Goal: Information Seeking & Learning: Learn about a topic

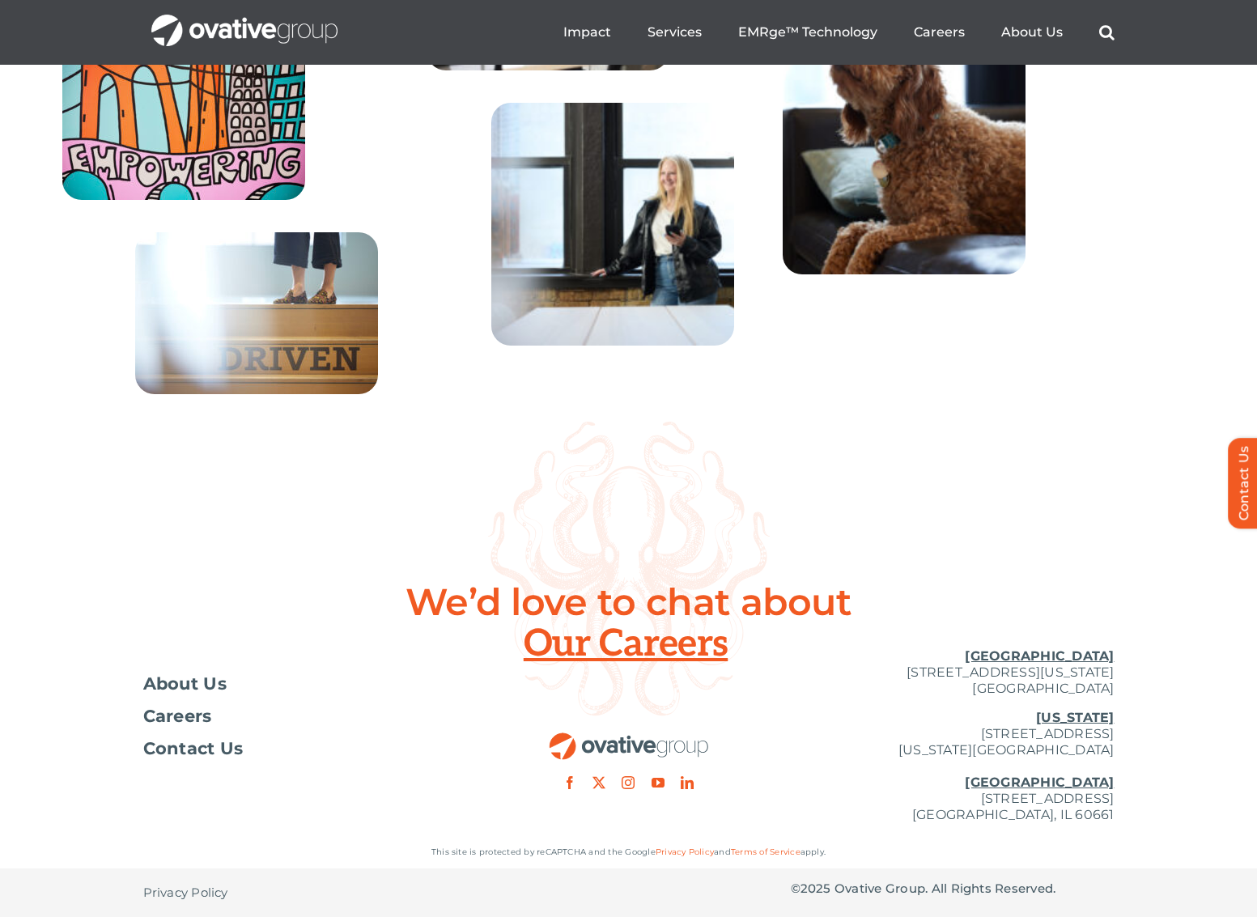
scroll to position [5823, 0]
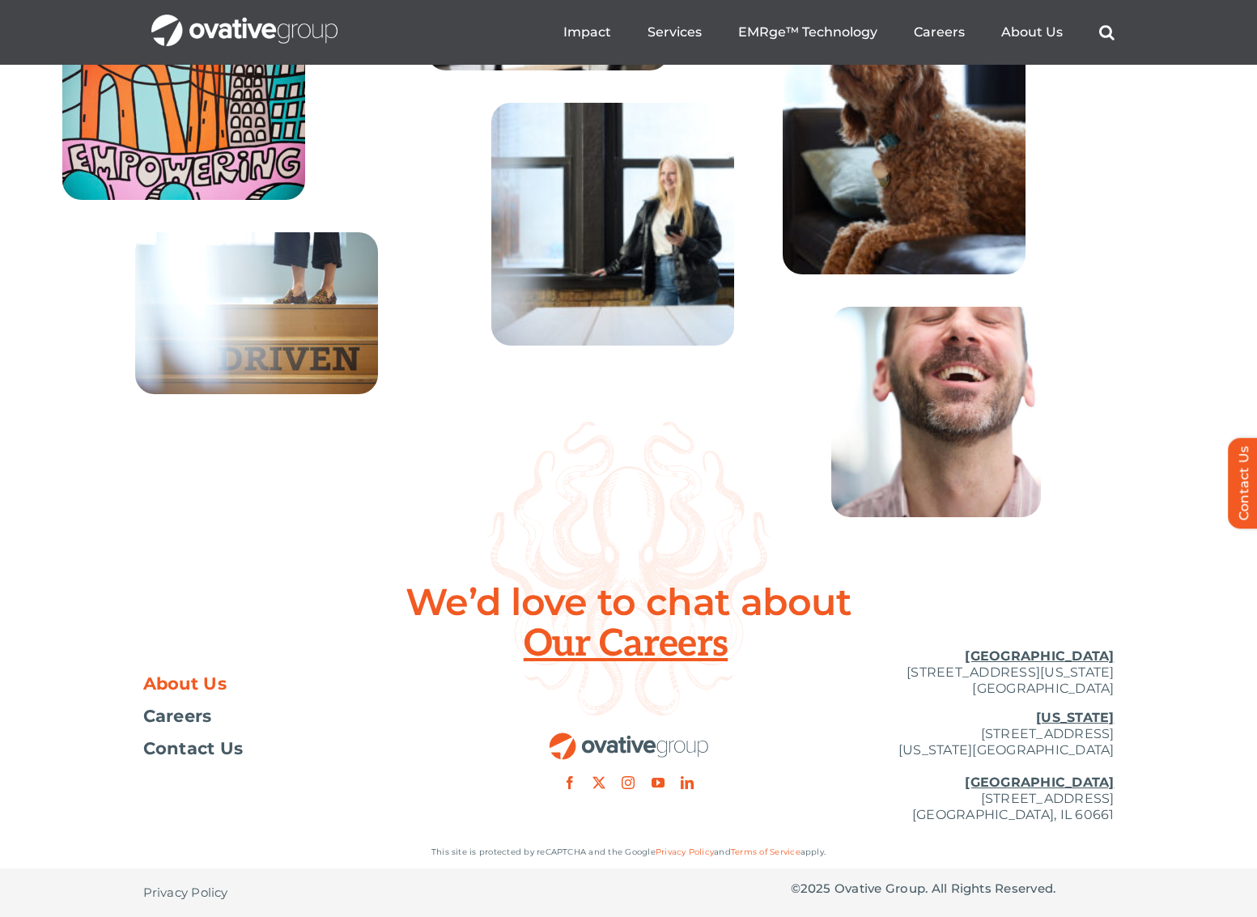
click at [194, 682] on span "About Us" at bounding box center [185, 684] width 84 height 16
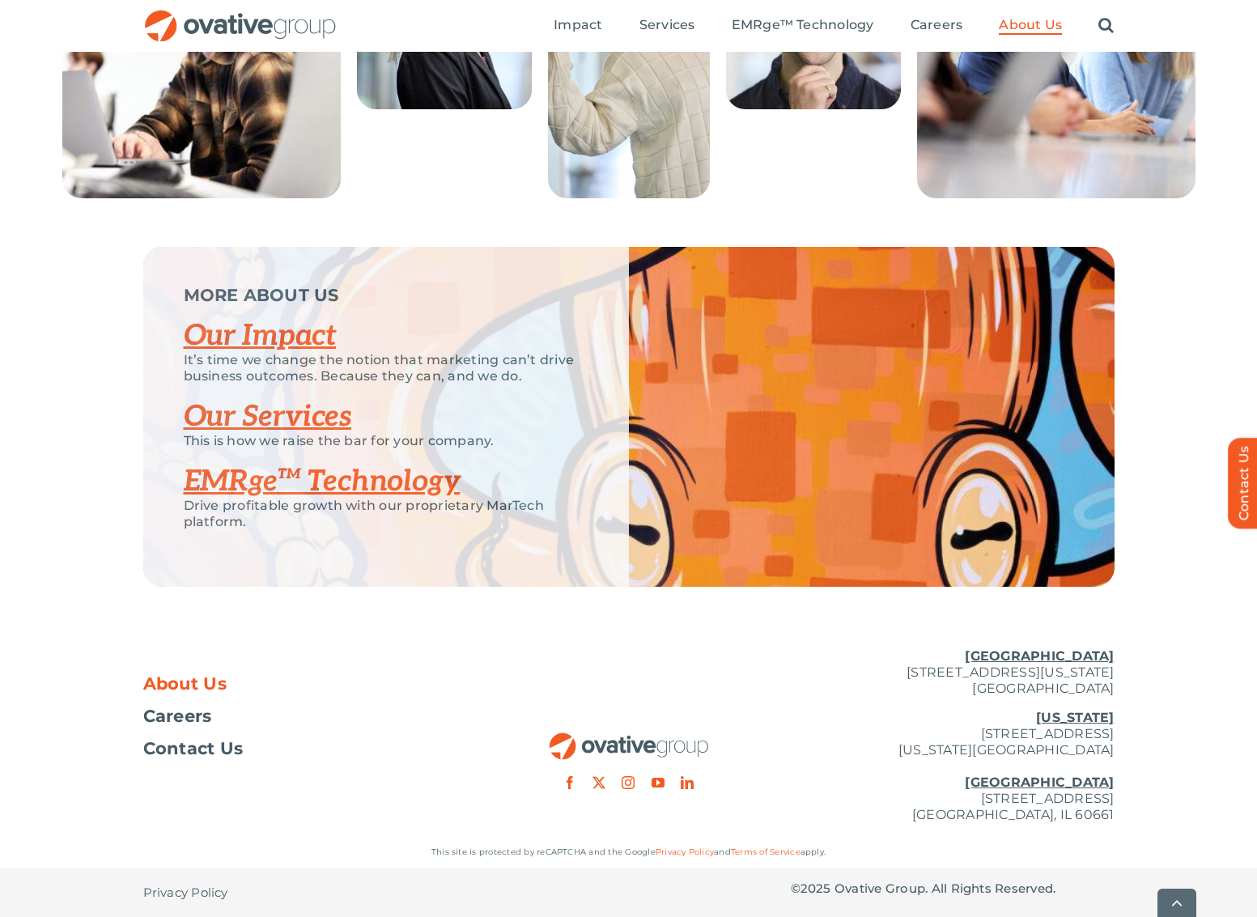
scroll to position [3232, 0]
drag, startPoint x: 853, startPoint y: 800, endPoint x: 1122, endPoint y: 815, distance: 269.2
click at [1122, 815] on div "About Us Careers Contact Us Minneapolis 729 Washington Avenue N, Suite 1000 Min…" at bounding box center [628, 736] width 1257 height 201
copy p "224 North Desplaines Street, Suite 200 Chicago, IL 60661"
click at [287, 333] on link "Our Impact" at bounding box center [260, 336] width 153 height 36
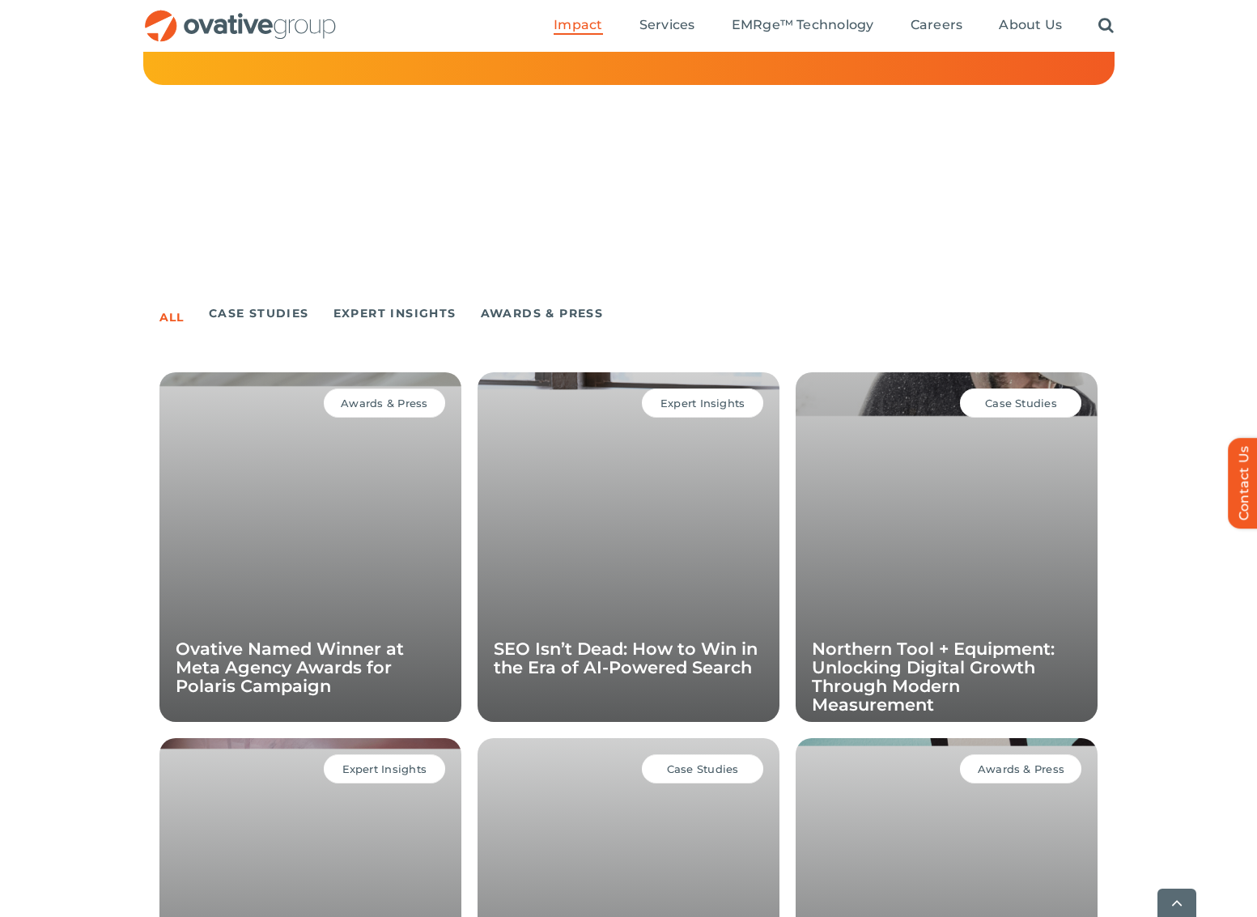
scroll to position [891, 0]
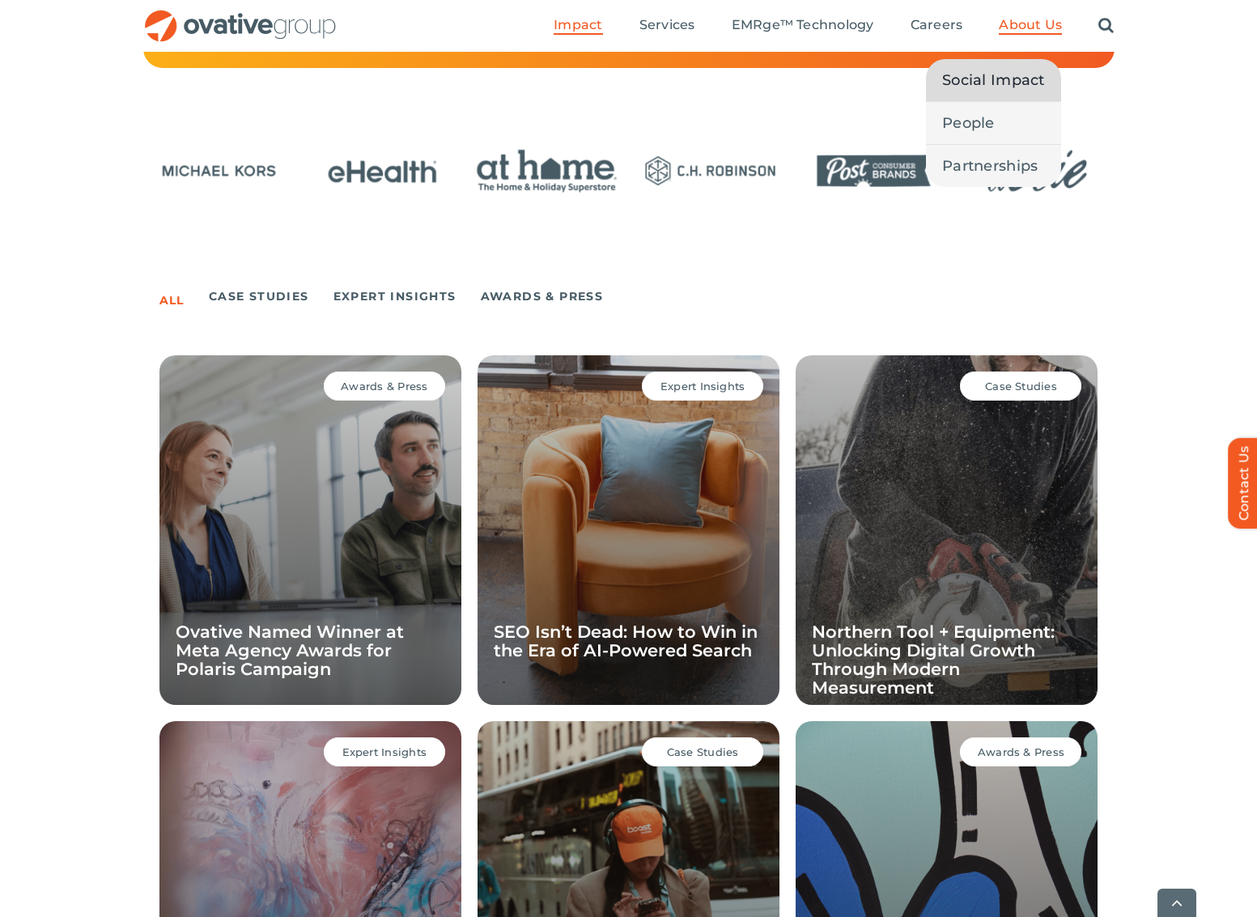
click at [1011, 83] on span "Social Impact" at bounding box center [993, 80] width 103 height 23
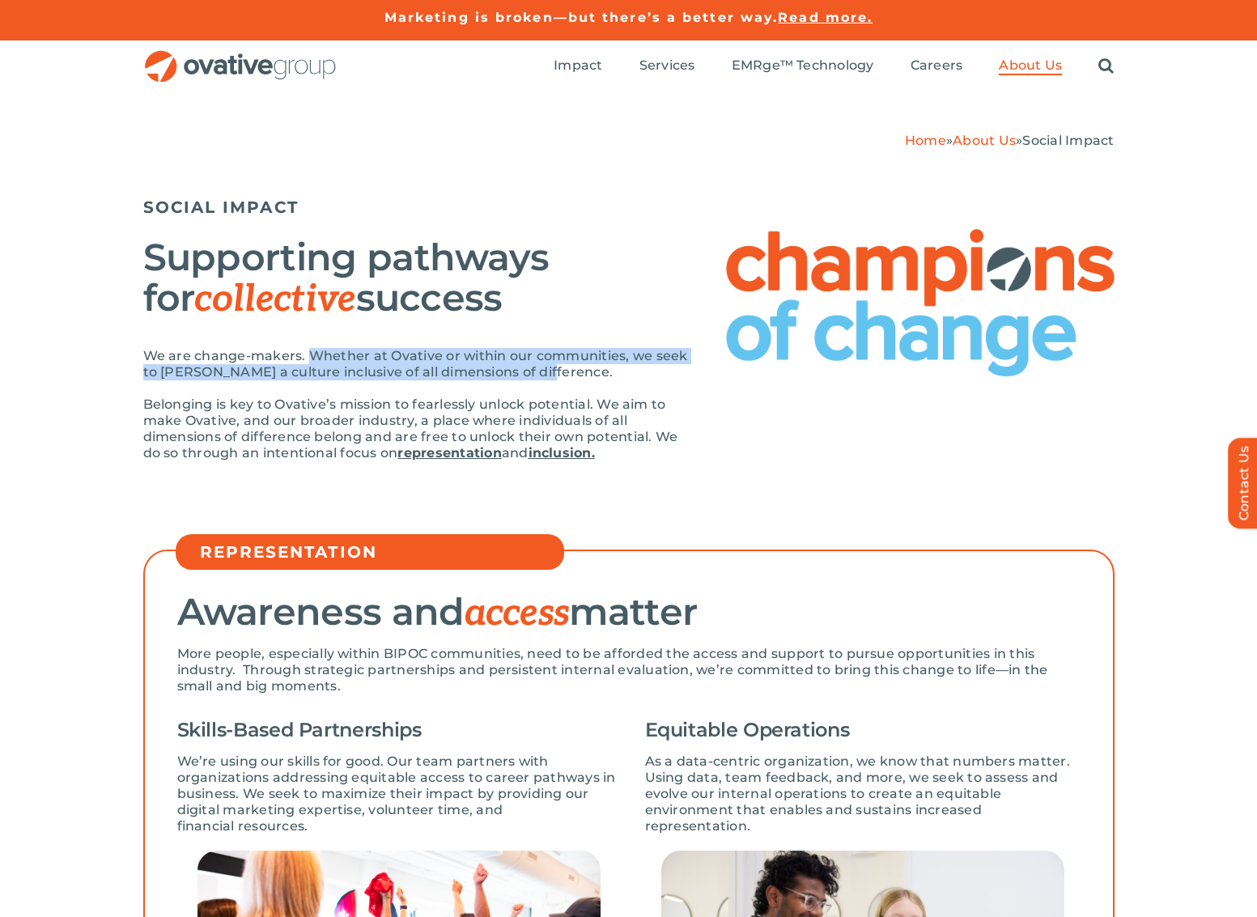
drag, startPoint x: 531, startPoint y: 370, endPoint x: 313, endPoint y: 354, distance: 218.4
click at [313, 354] on p "We are change-makers. Whether at Ovative or within our communities, we seek to …" at bounding box center [418, 364] width 551 height 32
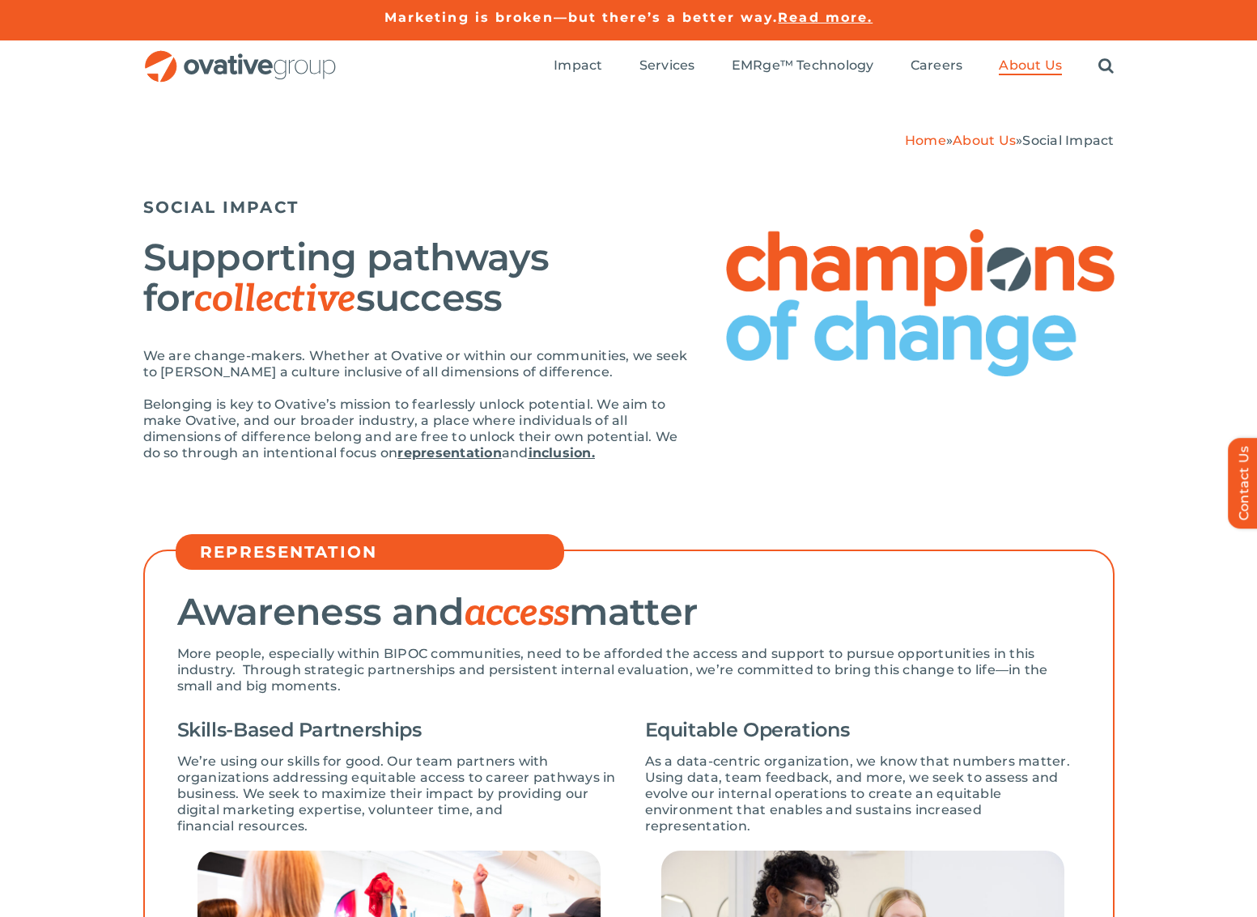
click at [718, 483] on div "Home » About Us » Social Impact SOCIAL IMPACT Supporting pathways for collectiv…" at bounding box center [628, 309] width 1257 height 434
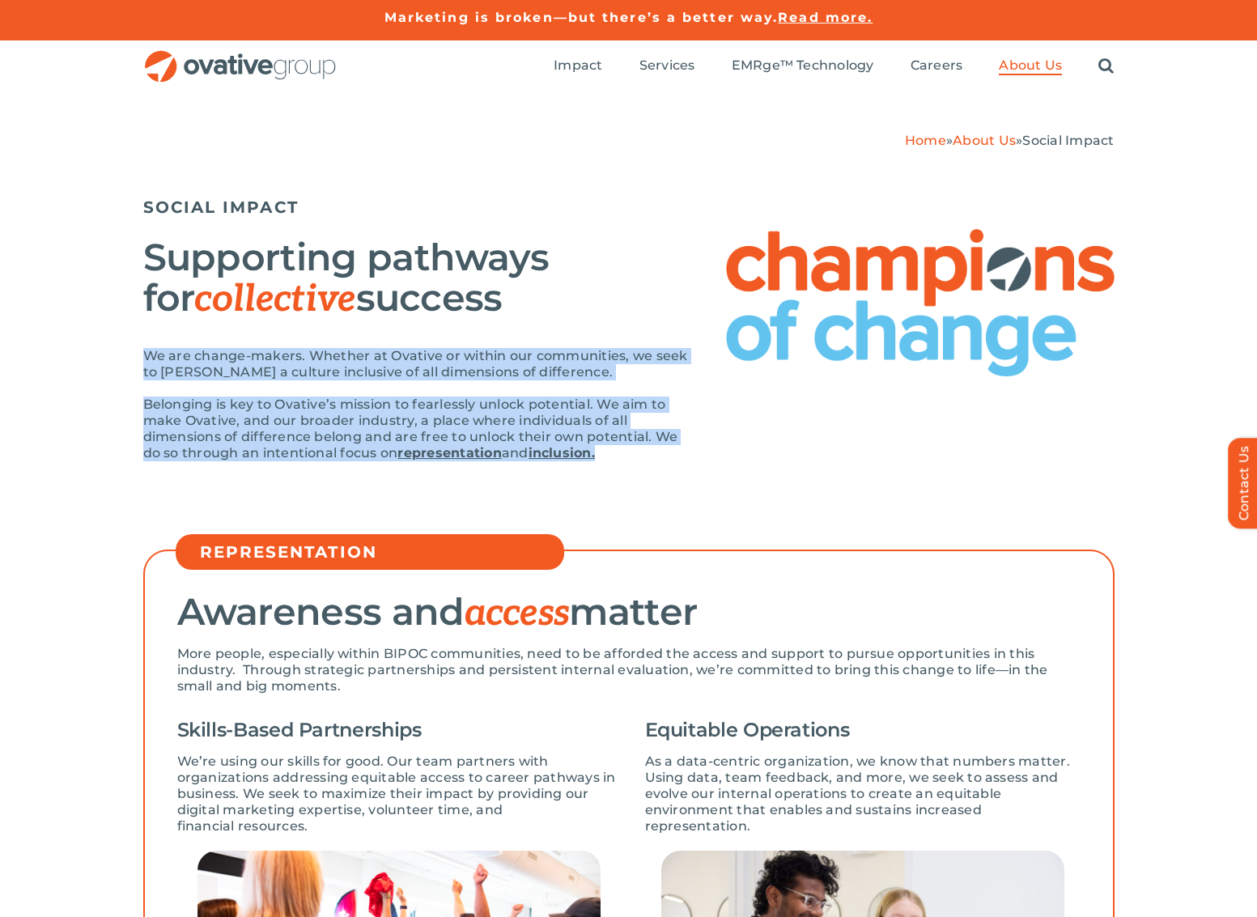
drag, startPoint x: 222, startPoint y: 369, endPoint x: 641, endPoint y: 454, distance: 427.9
click at [641, 454] on div "We are change-makers. Whether at Ovative or within our communities, we seek to …" at bounding box center [418, 413] width 551 height 130
copy div "We are change-makers. Whether at Ovative or within our communities, we seek to …"
